Goal: Information Seeking & Learning: Learn about a topic

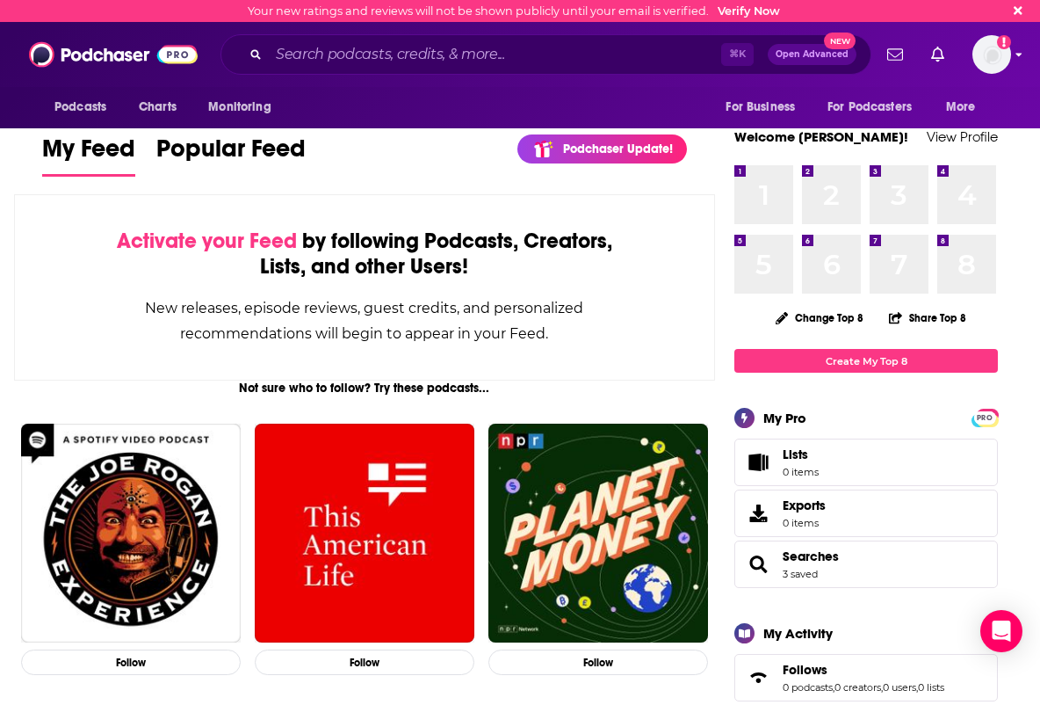
click at [990, 60] on img "Logged in as bgast63" at bounding box center [991, 54] width 39 height 39
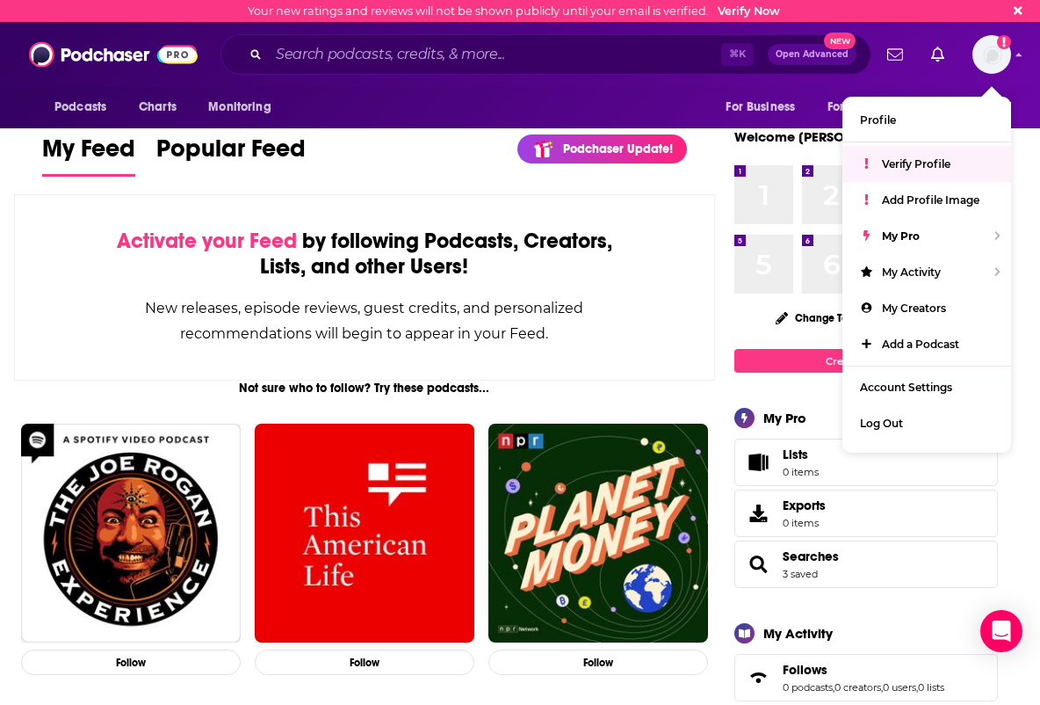
click at [926, 160] on span "Verify Profile" at bounding box center [916, 163] width 69 height 13
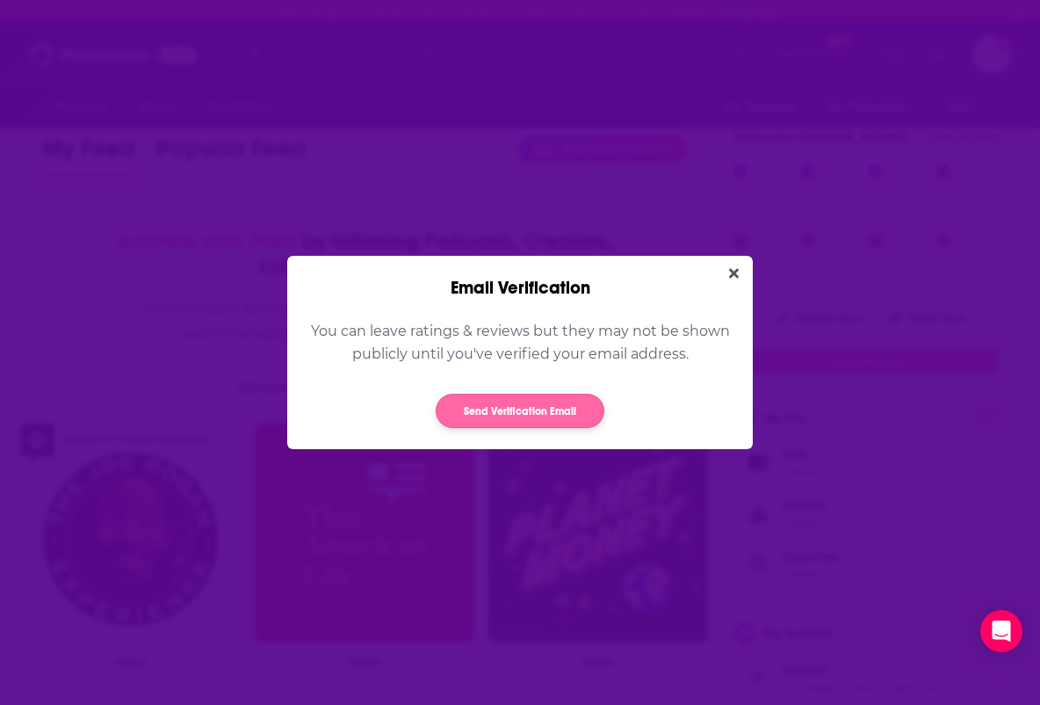
click at [538, 405] on button "Send Verification Email" at bounding box center [520, 411] width 169 height 34
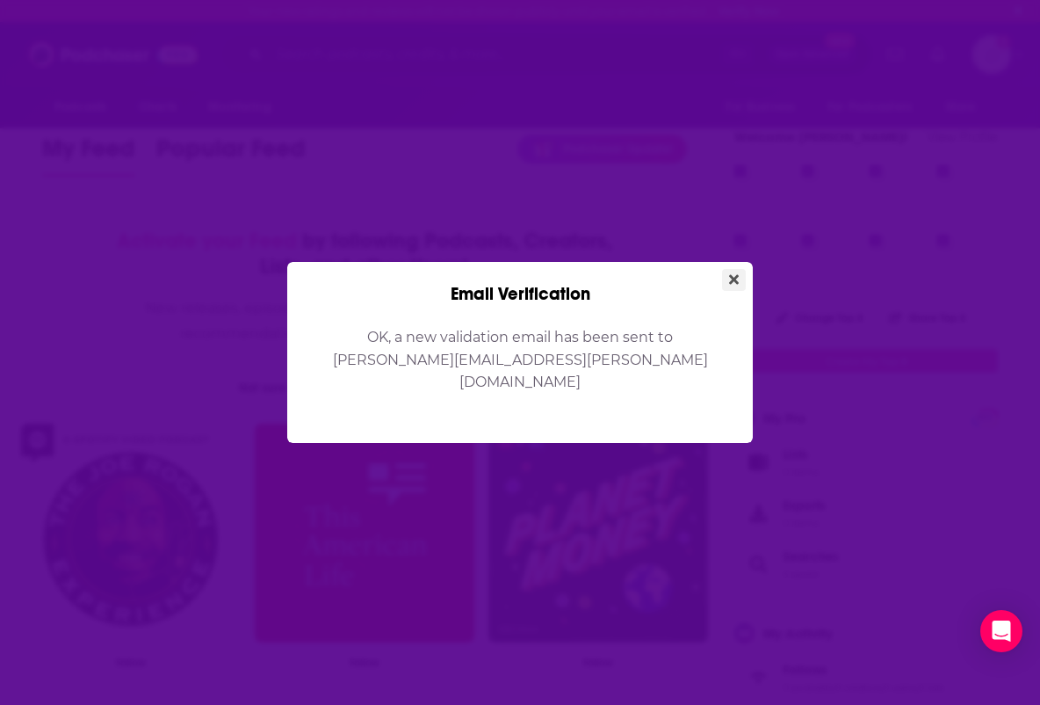
click at [736, 285] on icon "Close" at bounding box center [734, 279] width 10 height 14
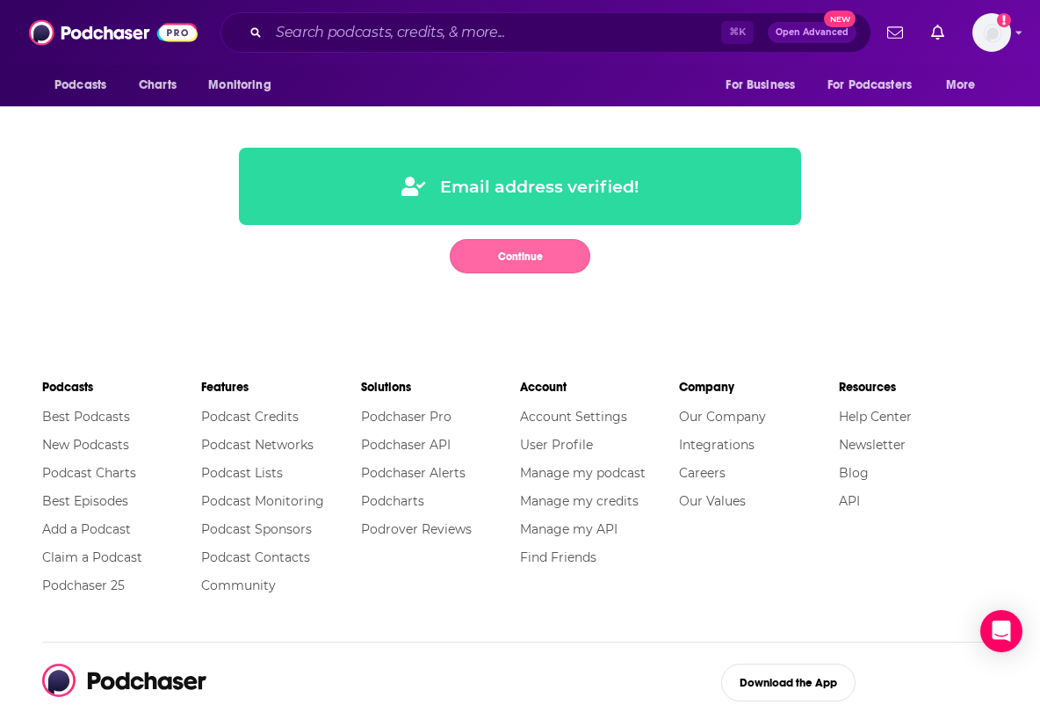
click at [513, 252] on button "Continue" at bounding box center [520, 256] width 141 height 34
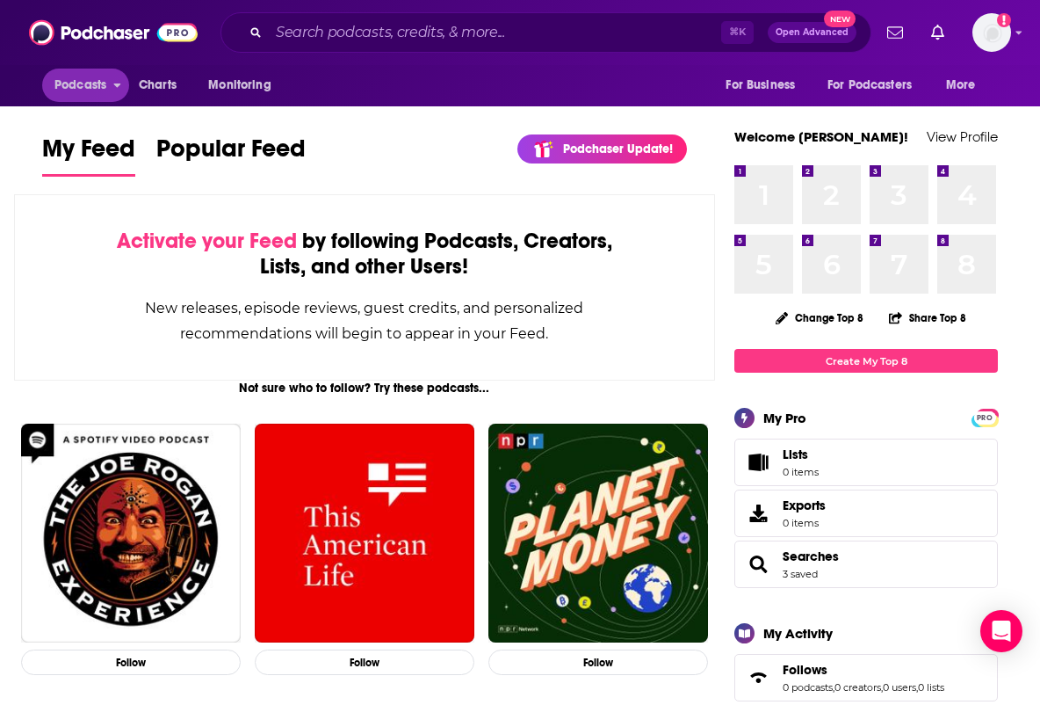
click at [92, 88] on span "Podcasts" at bounding box center [80, 85] width 52 height 25
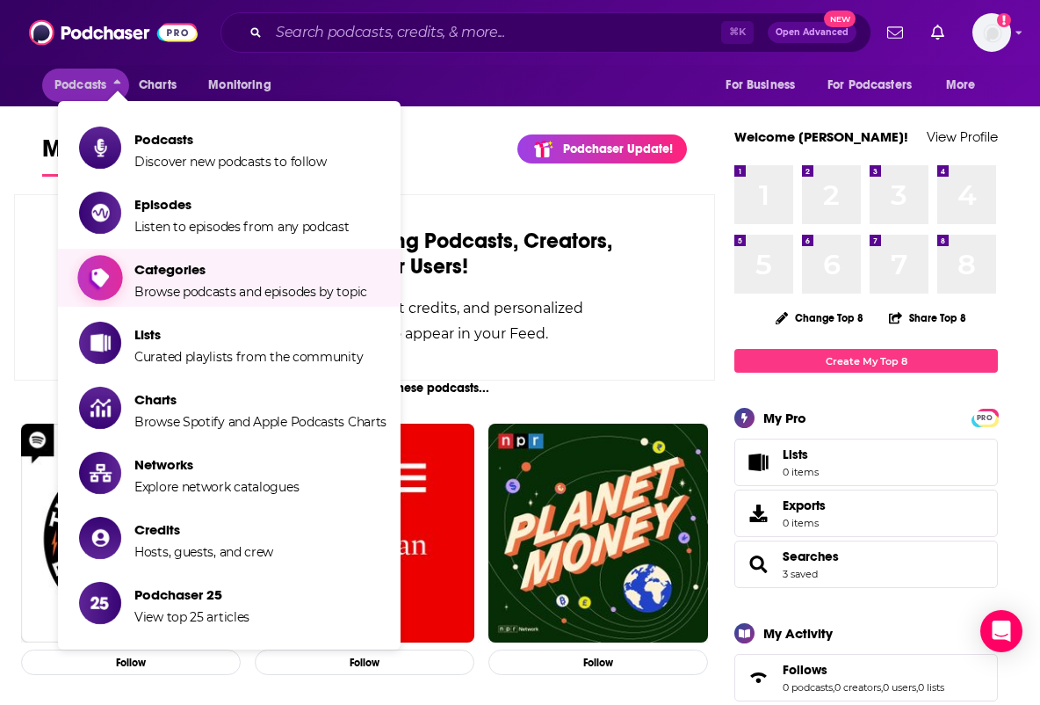
click at [179, 264] on span "Categories" at bounding box center [250, 269] width 233 height 17
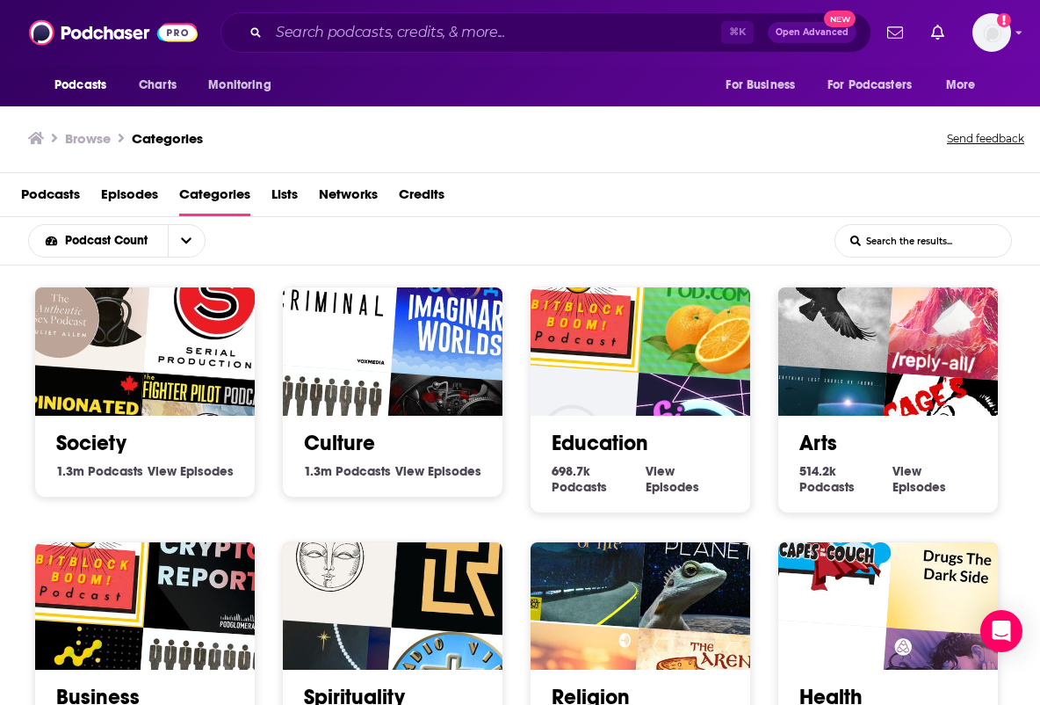
click at [903, 242] on input "List Search Input" at bounding box center [923, 241] width 176 height 32
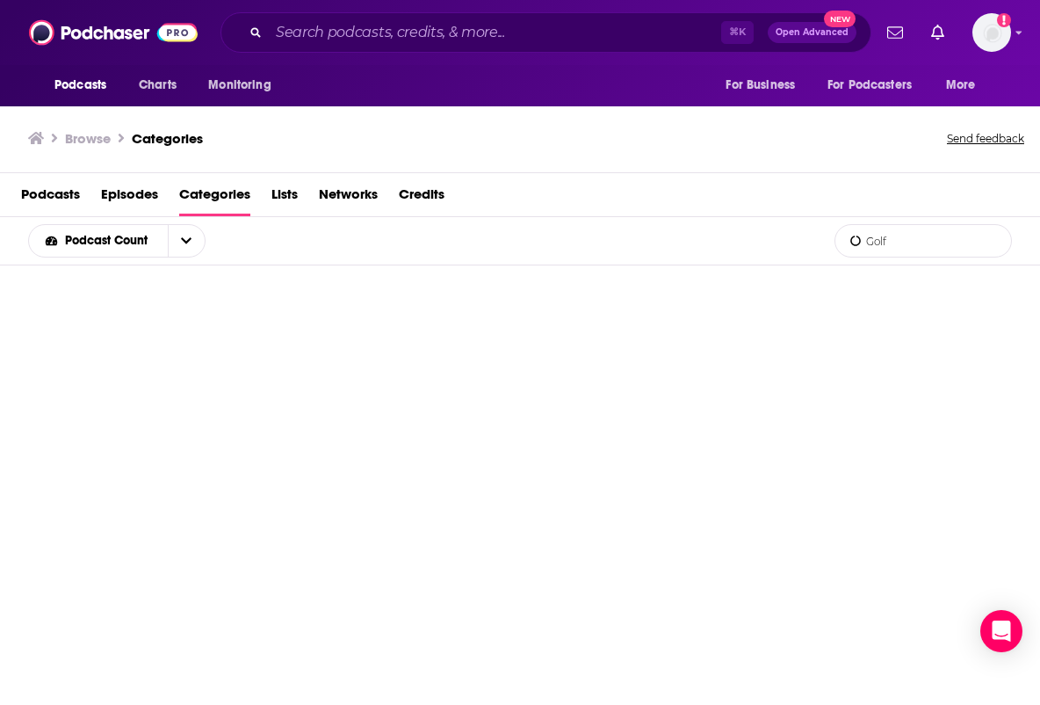
type input "Golf"
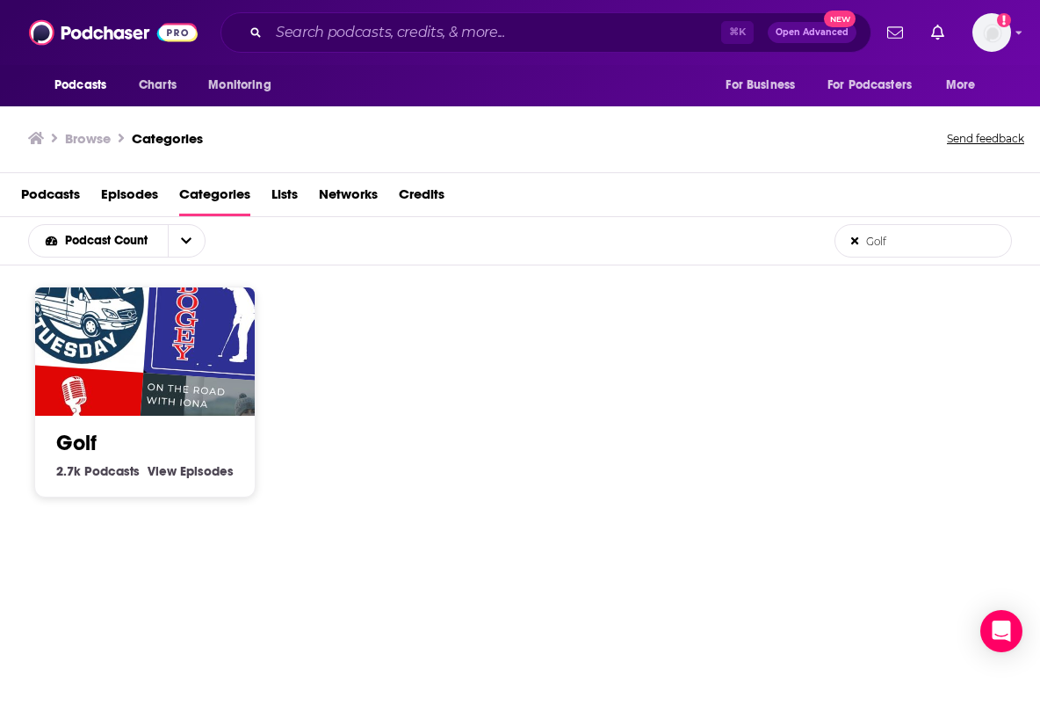
click at [132, 444] on h2 "Golf" at bounding box center [144, 443] width 177 height 26
click at [134, 423] on div "Golf 2.7k Golf Podcasts View Golf Episodes" at bounding box center [145, 449] width 192 height 67
